Goal: Feedback & Contribution: Submit feedback/report problem

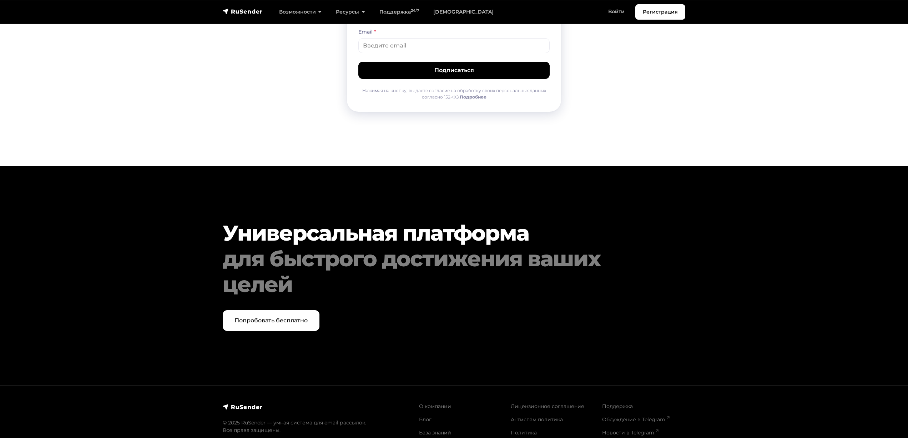
scroll to position [3558, 0]
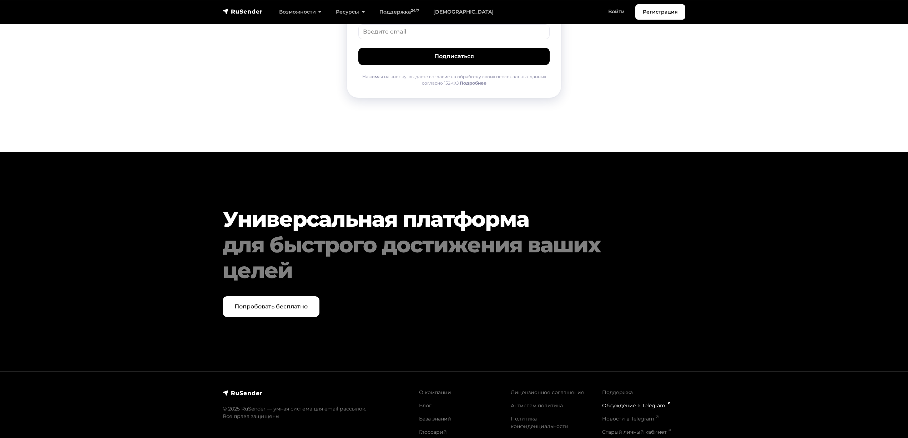
click at [620, 402] on link "Обсуждение в Telegram" at bounding box center [635, 405] width 67 height 6
click at [621, 389] on link "Поддержка" at bounding box center [617, 392] width 31 height 6
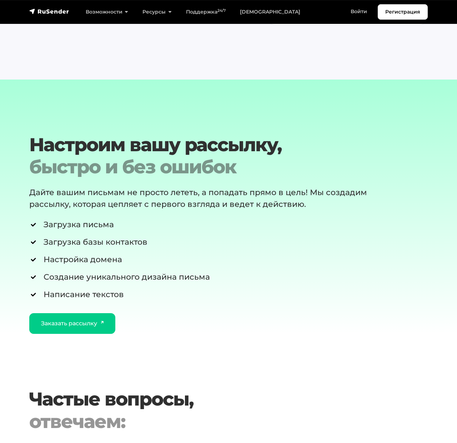
scroll to position [585, 0]
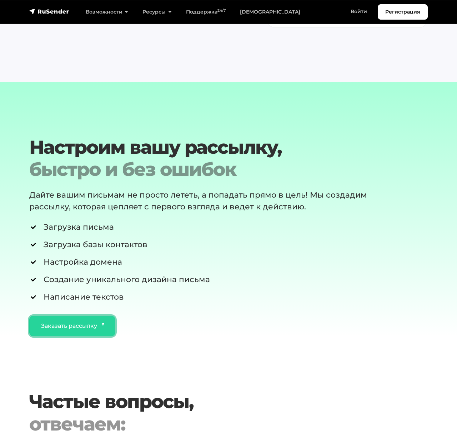
click at [58, 325] on link "Заказать рассылку" at bounding box center [72, 326] width 86 height 21
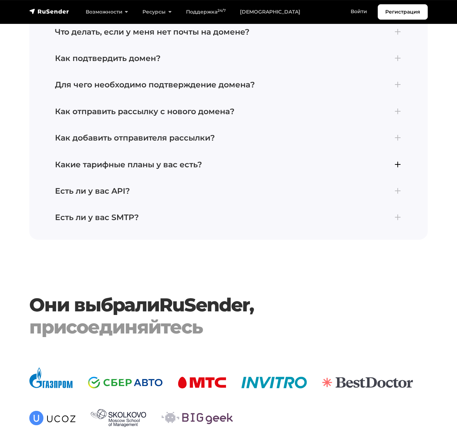
click at [191, 174] on button "Какие тарифные планы у вас есть? В сервисе RuSender доступно три тарифных плана…" at bounding box center [228, 165] width 373 height 26
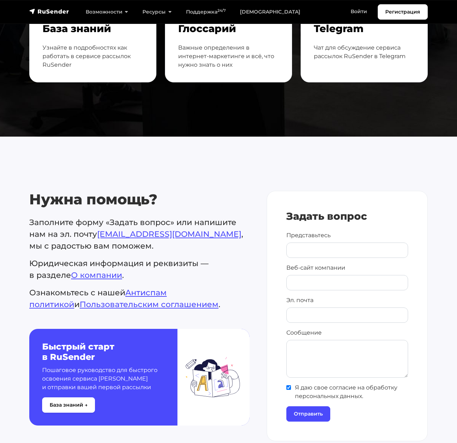
scroll to position [0, 0]
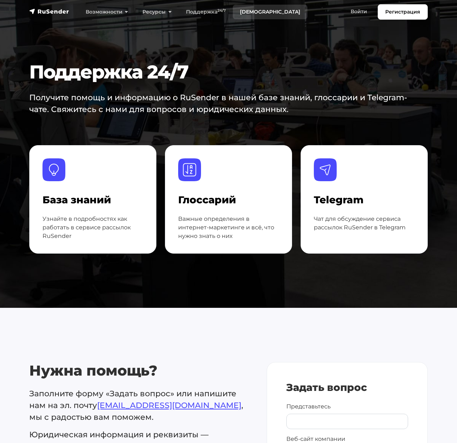
click at [254, 9] on link "[DEMOGRAPHIC_DATA]" at bounding box center [270, 12] width 75 height 15
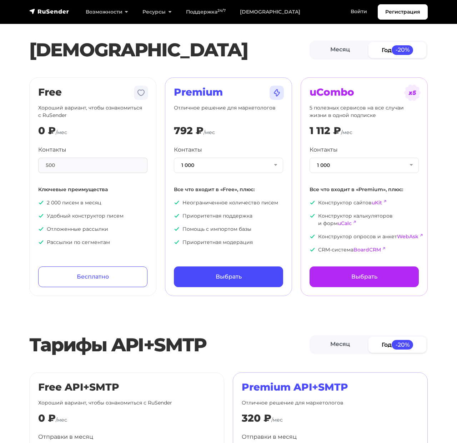
click at [322, 178] on div "Контакты 1 000 1 000 2 000 3 000 4 000 5 000 7 500 10 000 13 000 15 000 20 000 …" at bounding box center [364, 200] width 109 height 108
click at [322, 170] on button "1 000" at bounding box center [364, 165] width 109 height 15
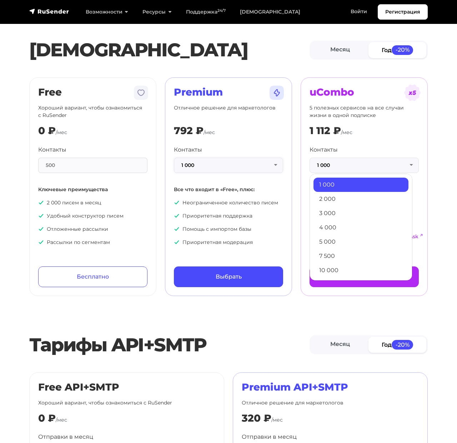
click at [267, 168] on button "1 000" at bounding box center [228, 165] width 109 height 15
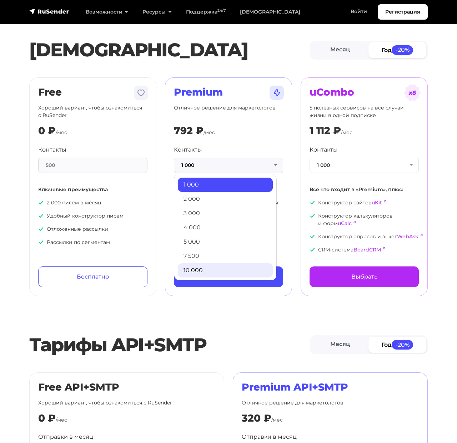
click at [227, 270] on link "10 000" at bounding box center [225, 271] width 95 height 14
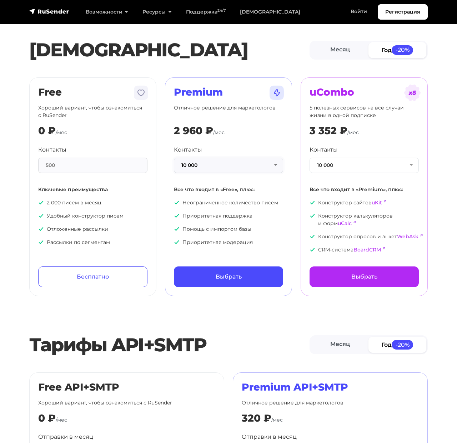
click at [245, 166] on button "10 000" at bounding box center [228, 165] width 109 height 15
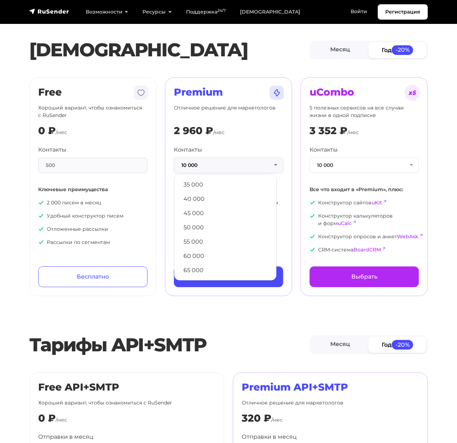
scroll to position [180, 0]
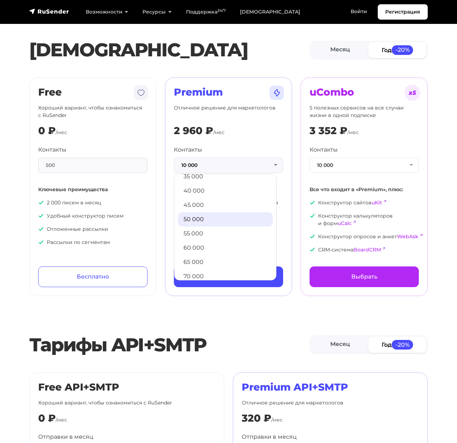
click at [205, 219] on link "50 000" at bounding box center [225, 219] width 95 height 14
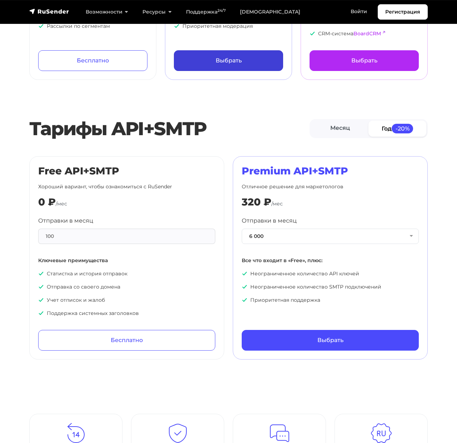
scroll to position [218, 0]
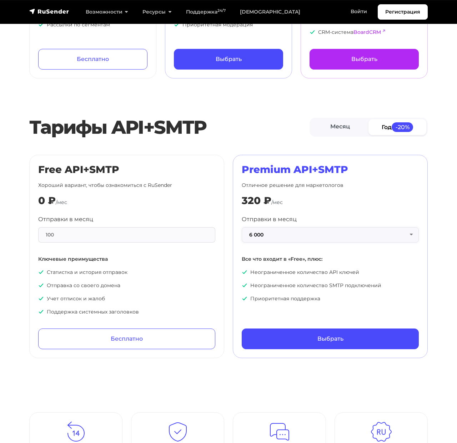
click at [273, 241] on button "6 000" at bounding box center [330, 234] width 177 height 15
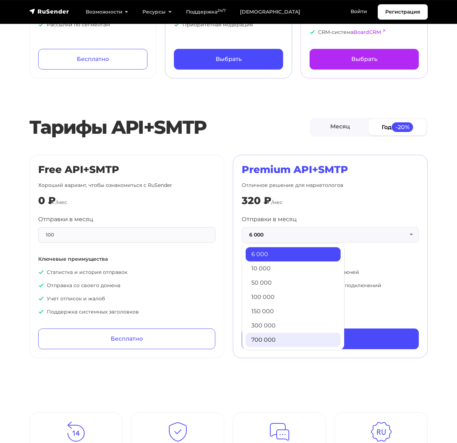
click at [259, 339] on link "700 000" at bounding box center [293, 340] width 95 height 14
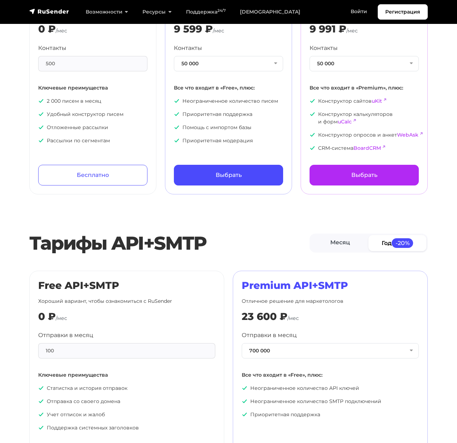
scroll to position [0, 0]
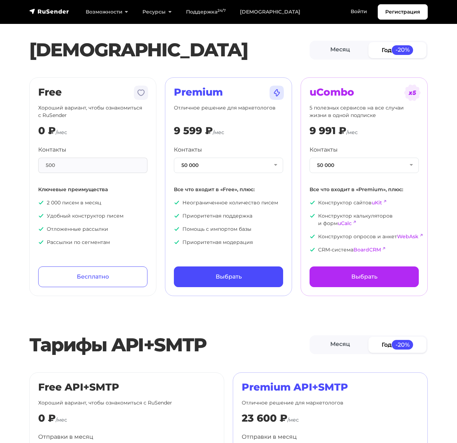
click at [228, 155] on div "Контакты 50 000 1 000 2 000 3 000 4 000 5 000 7 500 10 000 13 000 15 000 20 000…" at bounding box center [228, 159] width 109 height 27
click at [226, 164] on button "50 000" at bounding box center [228, 165] width 109 height 15
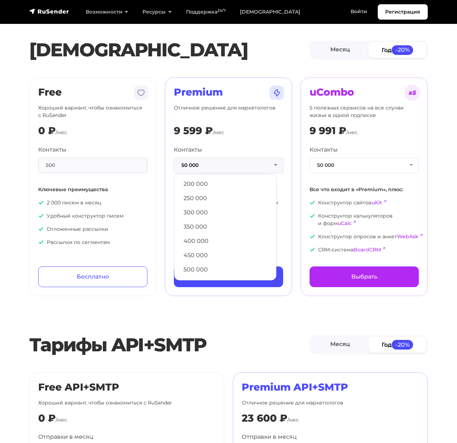
scroll to position [9, 0]
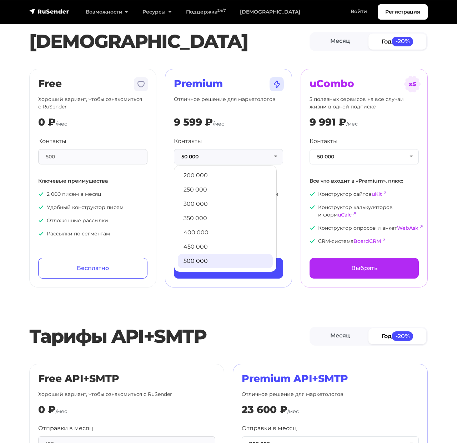
click at [198, 255] on link "500 000" at bounding box center [225, 261] width 95 height 14
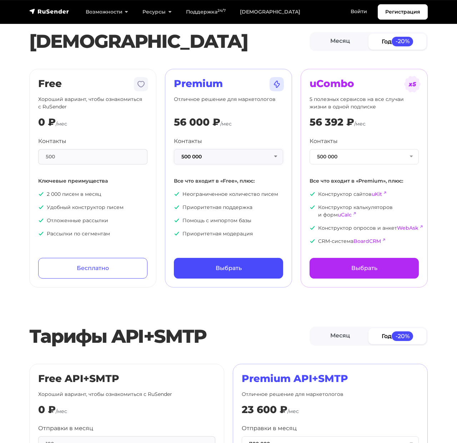
click at [205, 152] on button "500 000" at bounding box center [228, 156] width 109 height 15
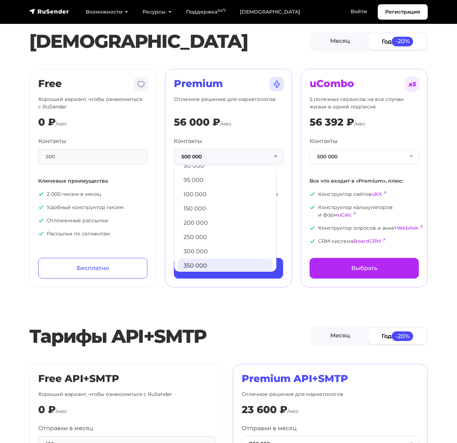
scroll to position [343, 0]
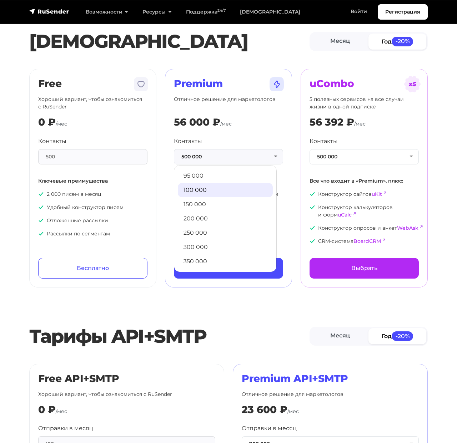
click at [206, 190] on link "100 000" at bounding box center [225, 190] width 95 height 14
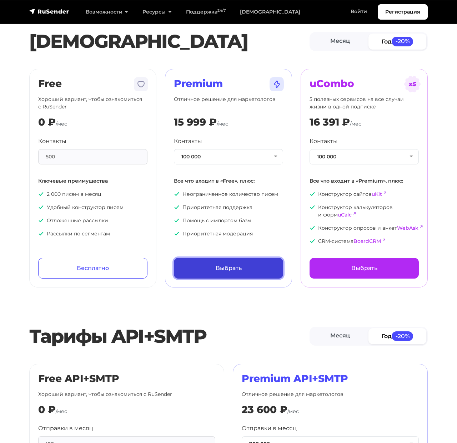
click at [207, 272] on link "Выбрать" at bounding box center [228, 268] width 109 height 21
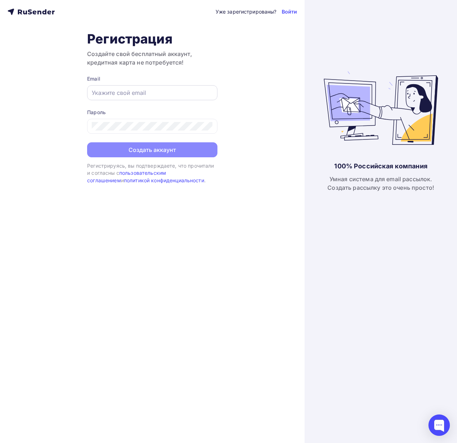
click at [176, 87] on div at bounding box center [152, 92] width 130 height 15
click at [152, 99] on div at bounding box center [152, 92] width 130 height 15
click at [149, 97] on div at bounding box center [152, 92] width 130 height 15
click at [147, 93] on input "text" at bounding box center [152, 93] width 121 height 9
type input "logvinovps5@gmail.com"
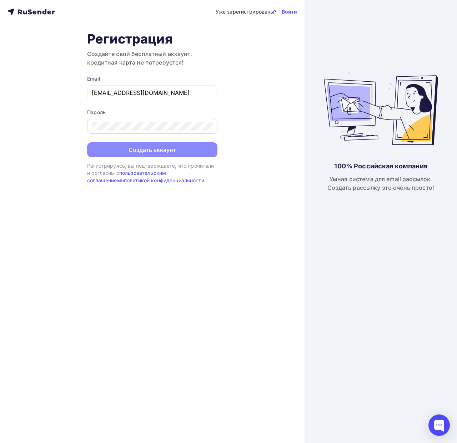
click at [129, 134] on div at bounding box center [152, 126] width 130 height 15
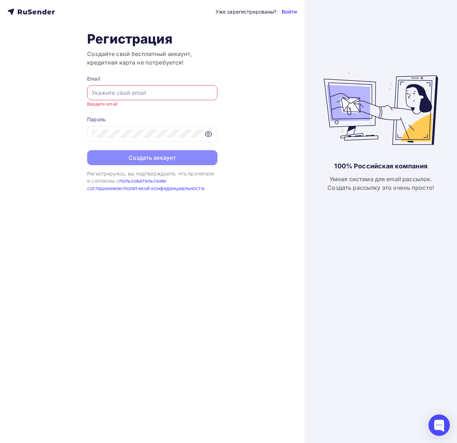
click at [140, 97] on input "text" at bounding box center [152, 93] width 121 height 9
type input "logvinovps5@gmail.com"
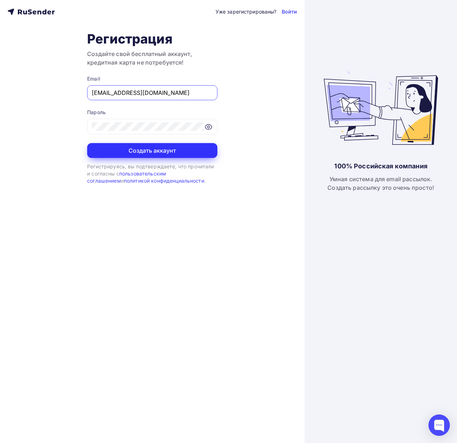
click at [143, 147] on button "Создать аккаунт" at bounding box center [152, 150] width 130 height 15
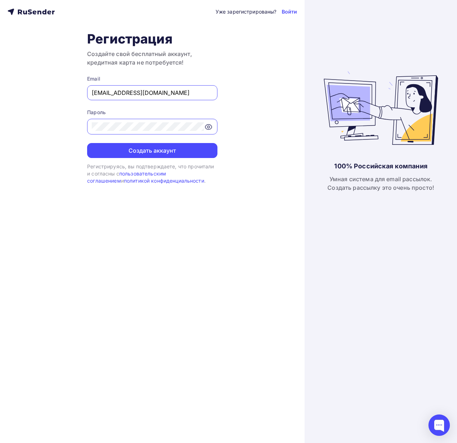
click at [163, 91] on input "logvinovps5@gmail.com" at bounding box center [152, 93] width 121 height 9
drag, startPoint x: 163, startPoint y: 91, endPoint x: 82, endPoint y: 91, distance: 81.1
click at [82, 91] on div "Уже зарегистрированы? Войти Регистрация Создайте свой бесплатный аккаунт, креди…" at bounding box center [152, 221] width 305 height 443
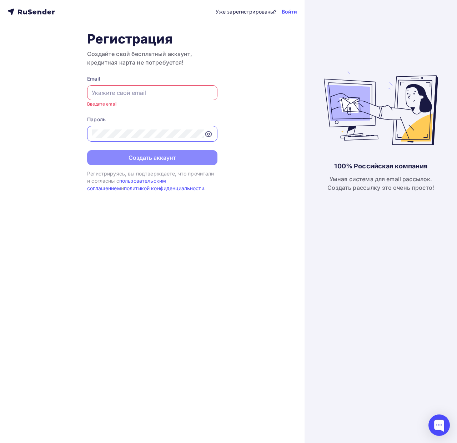
click at [111, 106] on small "Введите email" at bounding box center [102, 103] width 30 height 5
click at [109, 91] on input "text" at bounding box center [152, 93] width 121 height 9
click at [113, 92] on input "text" at bounding box center [152, 93] width 121 height 9
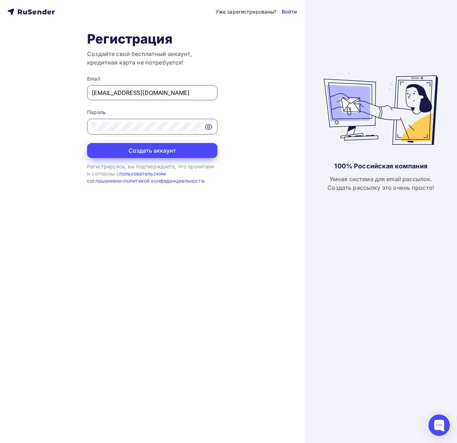
type input "artemmag3000@gmail.com"
click at [156, 155] on button "Создать аккаунт" at bounding box center [152, 150] width 130 height 15
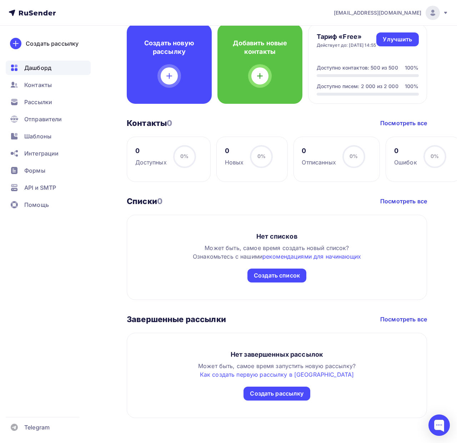
scroll to position [203, 0]
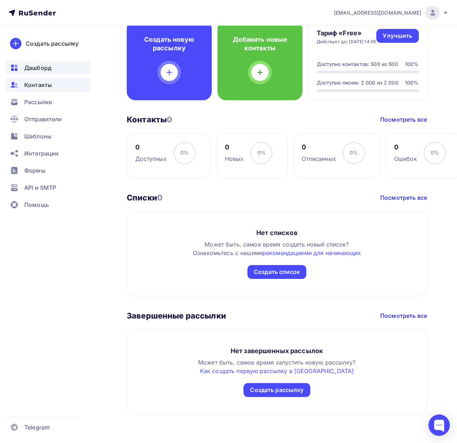
click at [36, 87] on span "Контакты" at bounding box center [37, 85] width 27 height 9
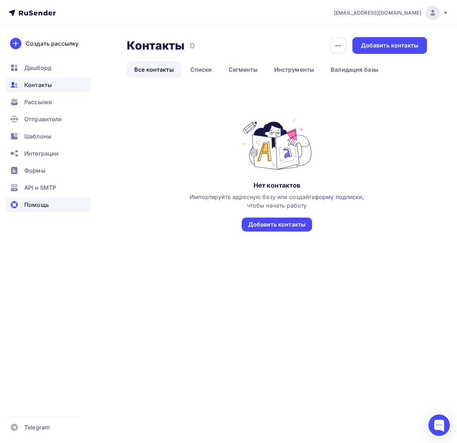
click at [28, 201] on span "Помощь" at bounding box center [36, 205] width 25 height 9
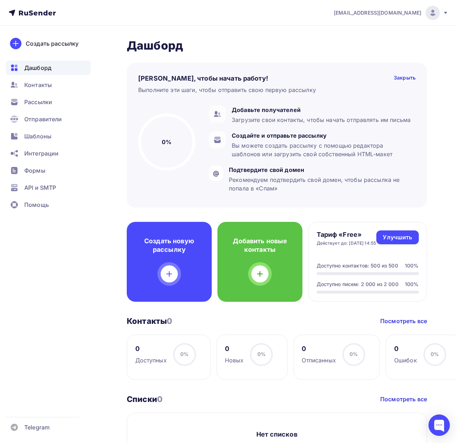
click at [25, 13] on icon at bounding box center [26, 13] width 4 height 4
click at [36, 11] on icon at bounding box center [32, 13] width 47 height 9
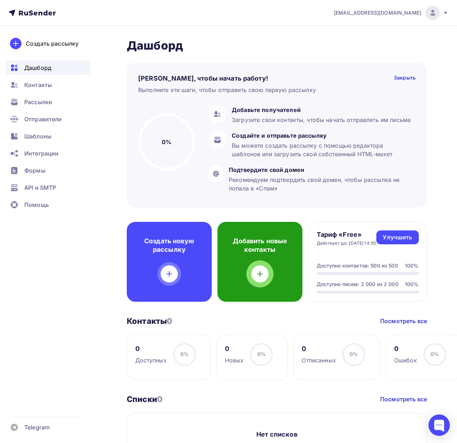
scroll to position [203, 0]
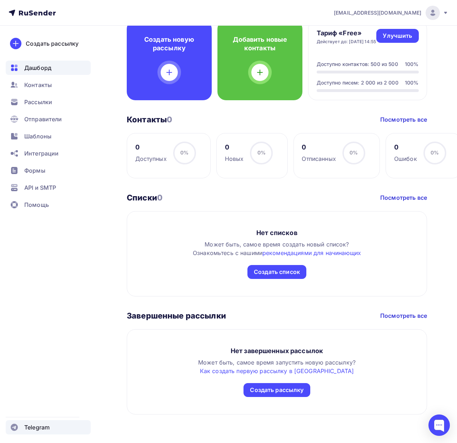
click at [21, 431] on div "Telegram" at bounding box center [48, 428] width 85 height 14
click at [441, 420] on div at bounding box center [438, 425] width 21 height 21
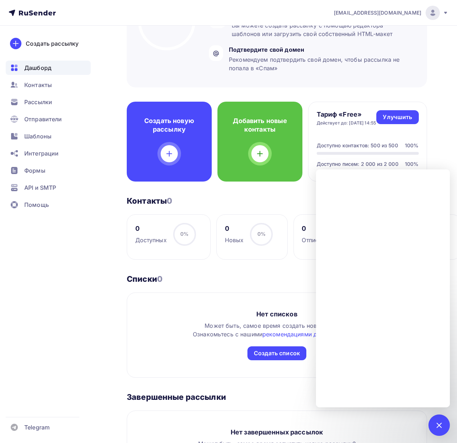
scroll to position [0, 0]
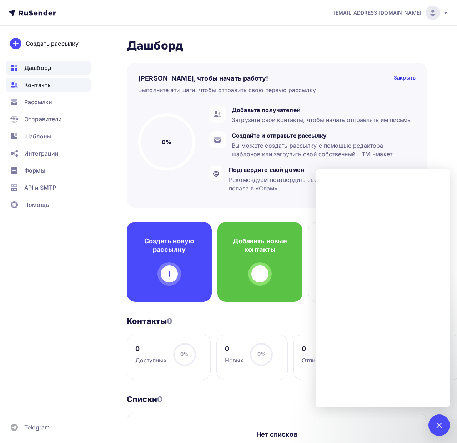
click at [37, 88] on span "Контакты" at bounding box center [37, 85] width 27 height 9
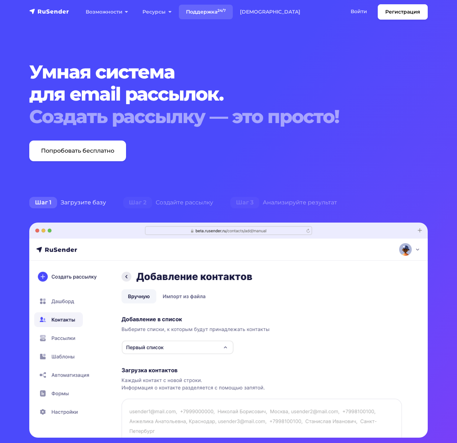
click at [200, 13] on link "Поддержка 24/7" at bounding box center [206, 12] width 54 height 15
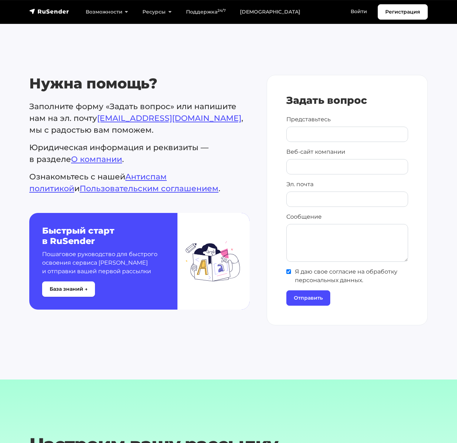
scroll to position [287, 0]
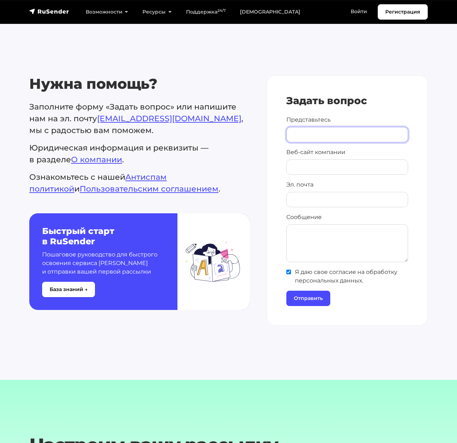
click at [300, 127] on input "Представьтесь" at bounding box center [347, 134] width 122 height 15
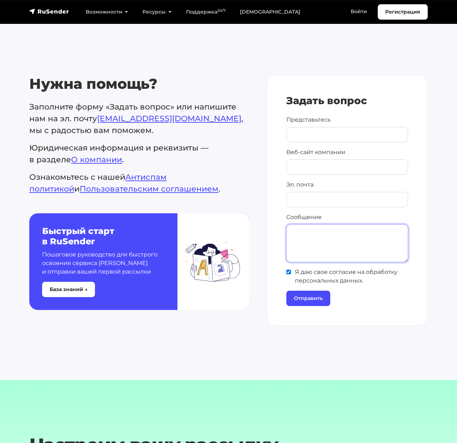
click at [297, 237] on textarea "Сообщение" at bounding box center [347, 244] width 122 height 38
paste textarea "Добрый день. Я представляю компанию Росагролизинг. Нас заинтересовал ваш сервис…"
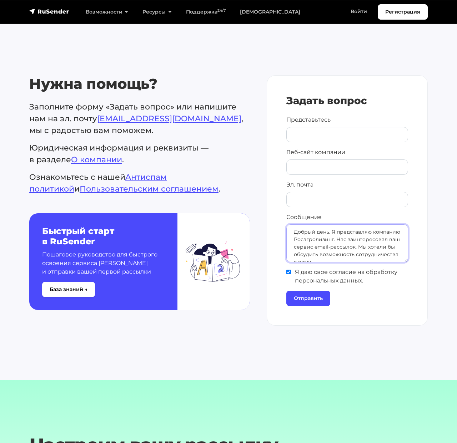
scroll to position [3, 0]
type textarea "Добрый день. Я представляю компанию Росагролизинг. Нас заинтересовал ваш сервис…"
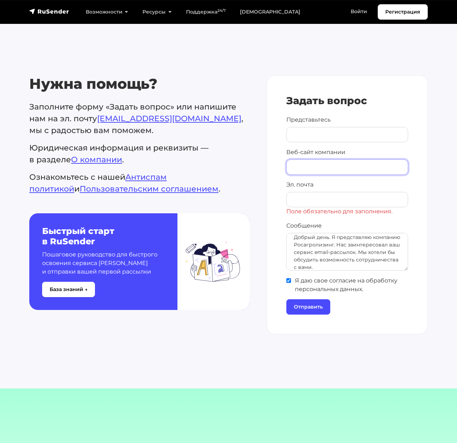
click at [296, 172] on input "Веб-сайт компании" at bounding box center [347, 167] width 122 height 15
paste input "[URL][DOMAIN_NAME]"
type input "[URL][DOMAIN_NAME]"
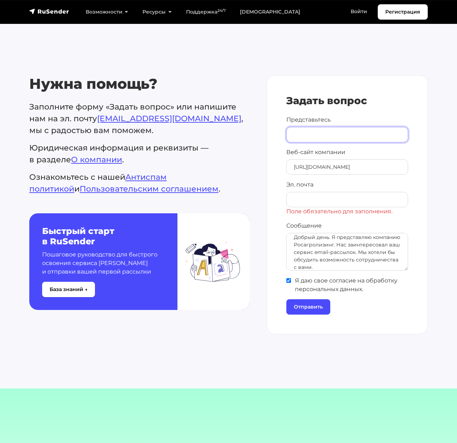
click at [305, 134] on input "Представьтесь" at bounding box center [347, 134] width 122 height 15
click at [310, 139] on input "Представьтесь" at bounding box center [347, 134] width 122 height 15
type input "С"
type input "Артём"
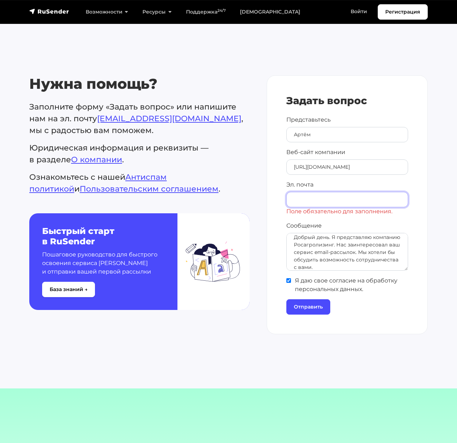
click at [317, 197] on input "Эл. почта" at bounding box center [347, 199] width 122 height 15
type input "[EMAIL_ADDRESS][DOMAIN_NAME]"
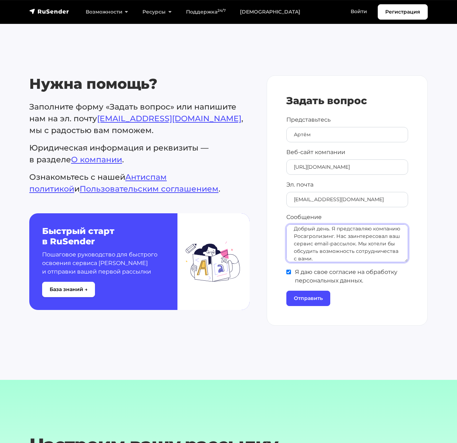
click at [334, 236] on textarea "Добрый день. Я представляю компанию Росагролизинг. Нас заинтересовал ваш сервис…" at bounding box center [347, 244] width 122 height 38
type textarea "Добрый день. Я представляю компанию Европлан. Нас заинтересовал ваш сервис emai…"
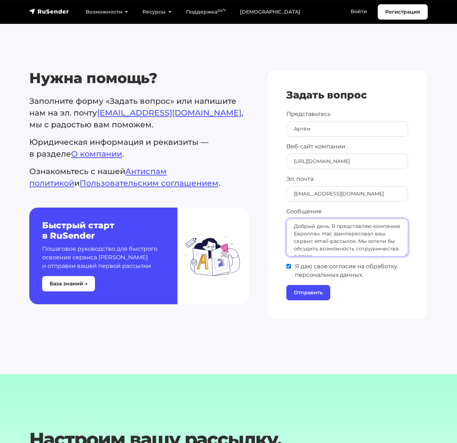
scroll to position [303, 0]
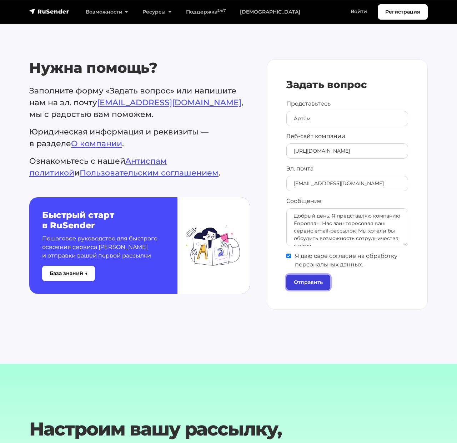
click at [298, 281] on input "Отправить" at bounding box center [308, 282] width 44 height 15
